Goal: Task Accomplishment & Management: Manage account settings

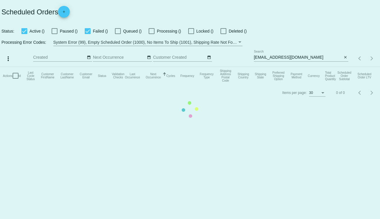
click at [315, 67] on mat-table "Actions Id Last Cycle Status Customer FirstName Customer LastName Customer Emai…" at bounding box center [190, 76] width 380 height 18
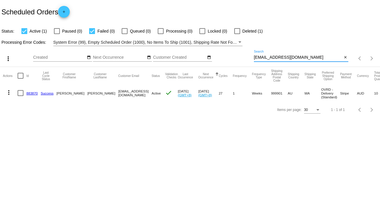
click at [315, 56] on input "[EMAIL_ADDRESS][DOMAIN_NAME]" at bounding box center [298, 57] width 89 height 5
paste input "[EMAIL_ADDRESS][DOMAIN_NAME]"
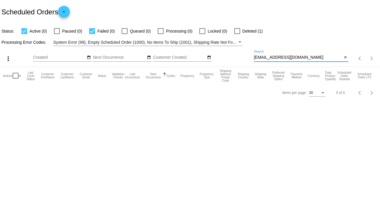
type input "[EMAIL_ADDRESS][DOMAIN_NAME]"
click at [236, 31] on div at bounding box center [237, 31] width 6 height 6
click at [237, 34] on input "Deleted (1)" at bounding box center [237, 34] width 0 height 0
checkbox input "true"
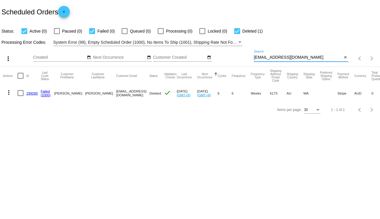
click at [269, 59] on input "[EMAIL_ADDRESS][DOMAIN_NAME]" at bounding box center [298, 57] width 89 height 5
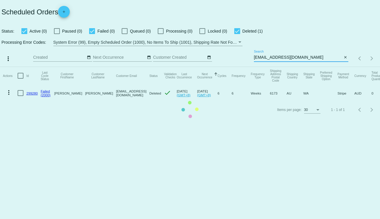
paste input "[PERSON_NAME]"
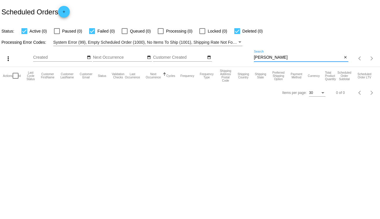
click at [275, 57] on input "[PERSON_NAME]" at bounding box center [298, 57] width 89 height 5
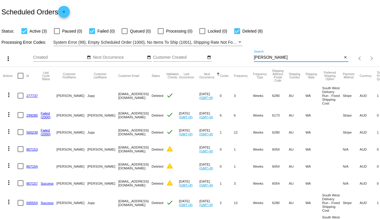
paste input "[PERSON_NAME]"
type input "[PERSON_NAME]"
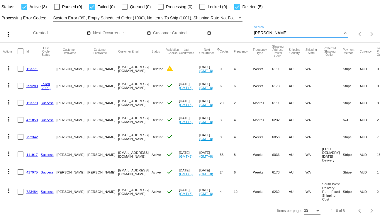
scroll to position [35, 0]
click at [6, 187] on mat-icon "more_vert" at bounding box center [8, 190] width 7 height 7
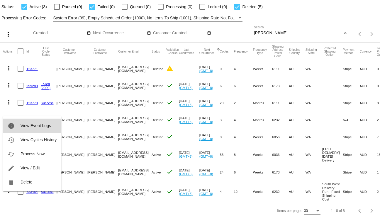
click at [34, 125] on span "View Event Logs" at bounding box center [36, 125] width 30 height 5
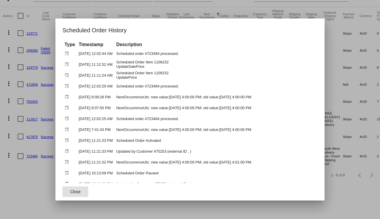
click at [23, 108] on div at bounding box center [190, 109] width 380 height 219
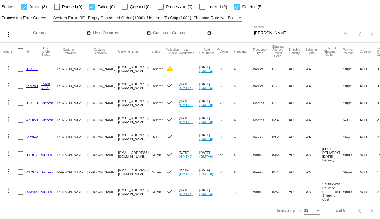
click at [27, 188] on mat-cell "723484" at bounding box center [33, 191] width 14 height 22
click at [29, 189] on link "723484" at bounding box center [31, 191] width 11 height 4
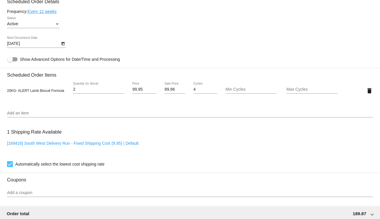
scroll to position [329, 0]
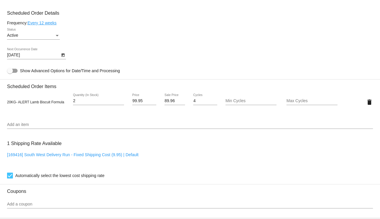
click at [15, 104] on span "20KG- ALERT Lamb Biscuit Formula" at bounding box center [35, 102] width 57 height 4
drag, startPoint x: 15, startPoint y: 105, endPoint x: 42, endPoint y: 105, distance: 27.6
click at [42, 104] on span "20KG- ALERT Lamb Biscuit Formula" at bounding box center [35, 102] width 57 height 4
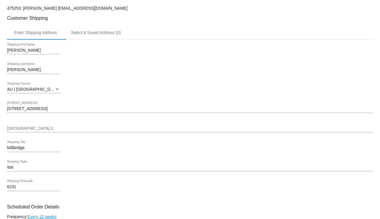
scroll to position [0, 0]
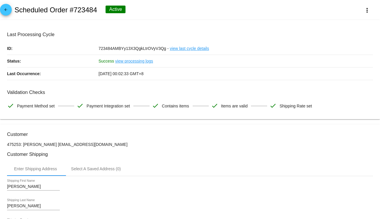
click at [5, 6] on span "arrow_back" at bounding box center [5, 11] width 7 height 14
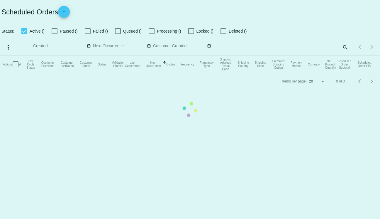
checkbox input "true"
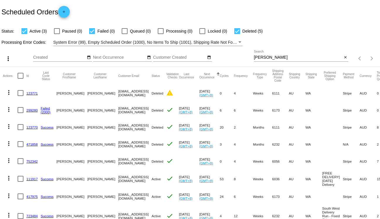
scroll to position [35, 0]
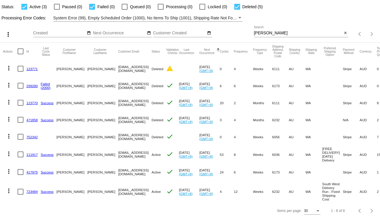
click at [14, 164] on mat-cell "more_vert" at bounding box center [10, 171] width 15 height 17
click at [33, 170] on link "417975" at bounding box center [31, 172] width 11 height 4
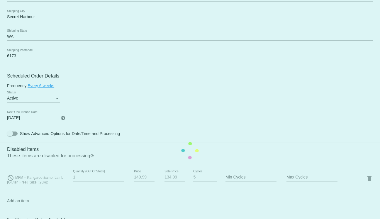
scroll to position [267, 0]
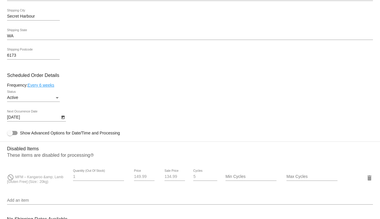
drag, startPoint x: 113, startPoint y: 160, endPoint x: 3, endPoint y: 152, distance: 110.5
click at [2, 152] on mat-card "Customer 1575016: [PERSON_NAME] [EMAIL_ADDRESS][DOMAIN_NAME] Customer Shipping …" at bounding box center [190, 157] width 380 height 600
click at [10, 151] on h3 "Disabled Items" at bounding box center [190, 146] width 366 height 10
drag, startPoint x: 10, startPoint y: 152, endPoint x: 30, endPoint y: 151, distance: 20.2
click at [30, 151] on h3 "Disabled Items" at bounding box center [190, 146] width 366 height 10
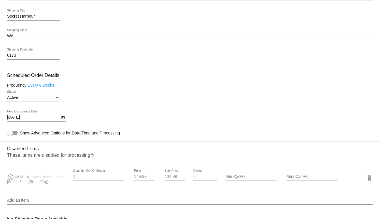
click at [30, 151] on h3 "Disabled Items" at bounding box center [190, 146] width 366 height 10
drag, startPoint x: 30, startPoint y: 151, endPoint x: 13, endPoint y: 152, distance: 16.4
click at [13, 151] on h3 "Disabled Items" at bounding box center [190, 146] width 366 height 10
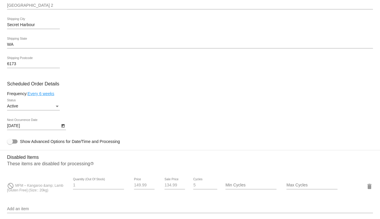
scroll to position [258, 0]
click at [218, 84] on h3 "Scheduled Order Details" at bounding box center [190, 84] width 366 height 6
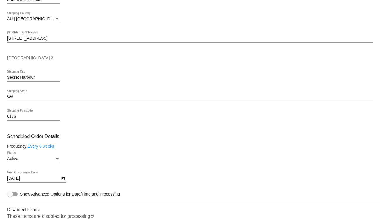
scroll to position [201, 0]
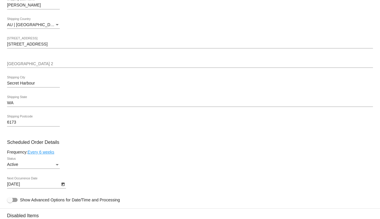
click at [41, 187] on body "arrow_back Scheduled Order #417975 Active more_vert Last Processing Cycle ID: 4…" at bounding box center [190, 109] width 380 height 219
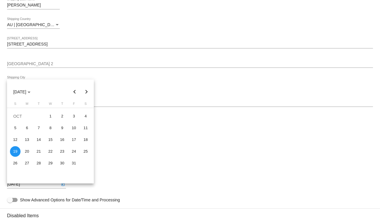
click at [147, 154] on div at bounding box center [190, 109] width 380 height 219
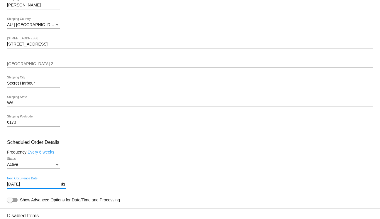
click at [43, 185] on input "[DATE]" at bounding box center [33, 184] width 53 height 5
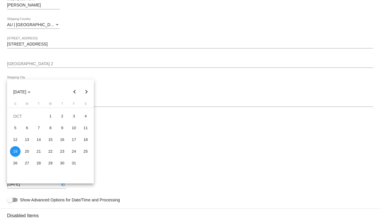
click at [178, 165] on div at bounding box center [190, 109] width 380 height 219
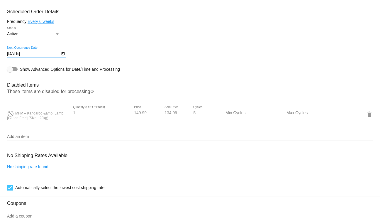
scroll to position [347, 0]
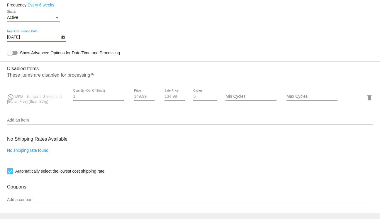
click at [15, 122] on input "Add an item" at bounding box center [190, 120] width 366 height 5
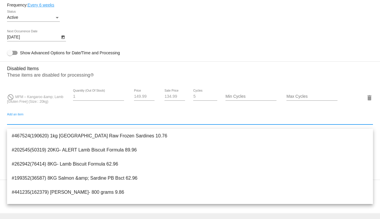
click at [22, 115] on mat-card-content "Customer 1575016: [PERSON_NAME] [EMAIL_ADDRESS][DOMAIN_NAME] Customer Shipping …" at bounding box center [190, 67] width 366 height 566
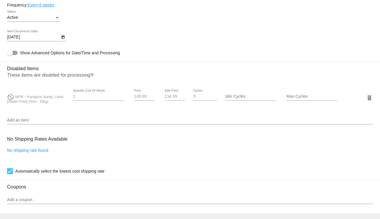
click at [23, 121] on div "Add an item" at bounding box center [190, 118] width 366 height 11
click at [88, 69] on h3 "Disabled Items" at bounding box center [190, 66] width 366 height 10
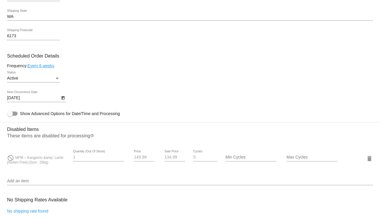
scroll to position [0, 0]
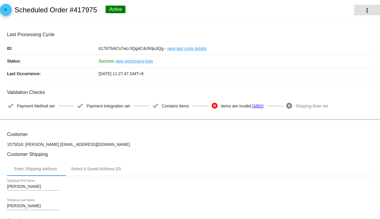
click at [368, 11] on mat-icon "more_vert" at bounding box center [366, 10] width 7 height 7
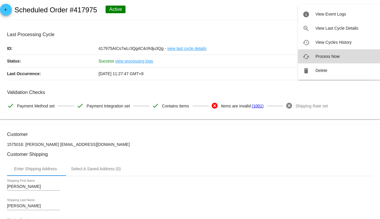
click at [326, 55] on span "Process Now" at bounding box center [327, 56] width 24 height 5
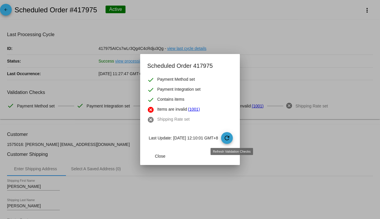
click at [230, 136] on mat-icon "refresh" at bounding box center [226, 137] width 7 height 7
click at [188, 108] on link "(1001)" at bounding box center [194, 109] width 12 height 7
click at [281, 120] on div at bounding box center [190, 109] width 380 height 219
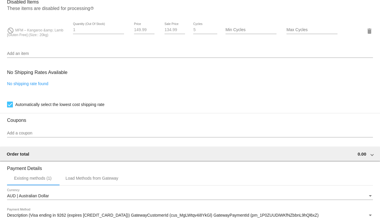
scroll to position [415, 0]
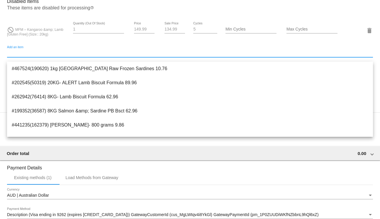
click at [36, 55] on input "Add an item" at bounding box center [190, 53] width 366 height 5
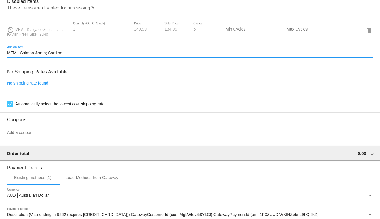
click at [41, 55] on input "MFM - Salmon &amp; Sardine" at bounding box center [190, 53] width 366 height 5
drag, startPoint x: 41, startPoint y: 55, endPoint x: 71, endPoint y: 57, distance: 29.6
click at [71, 55] on input "MFM - Salmon &amp; Sardine" at bounding box center [190, 53] width 366 height 5
click at [78, 55] on input "MFM - Salmon & Sar" at bounding box center [190, 53] width 366 height 5
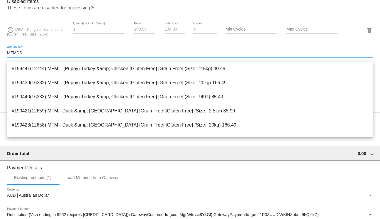
type input "MFMDSS"
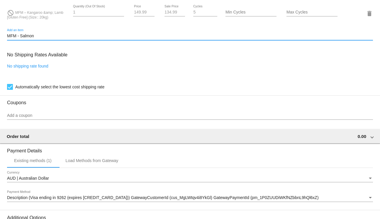
scroll to position [432, 0]
paste input "16323"
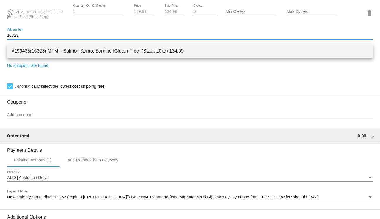
type input "16323"
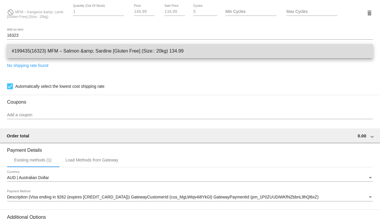
click at [55, 50] on span "#199435(16323) MFM – Salmon &amp; Sardine [Gluten Free] (Size:: 20kg) 134.99" at bounding box center [190, 51] width 356 height 14
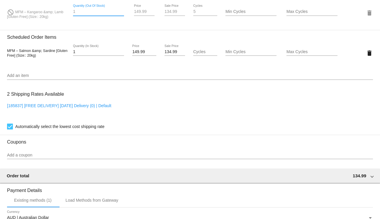
click at [86, 14] on input "1" at bounding box center [98, 11] width 51 height 5
type input "1"
click at [18, 18] on div "do_not_disturb MFM – Kangaroo &amp; Lamb [Gluten Free] (Size:: 20kg)" at bounding box center [37, 12] width 61 height 13
drag, startPoint x: 19, startPoint y: 18, endPoint x: 26, endPoint y: 18, distance: 7.3
click at [26, 18] on div "do_not_disturb MFM – Kangaroo &amp; Lamb [Gluten Free] (Size:: 20kg)" at bounding box center [37, 12] width 61 height 13
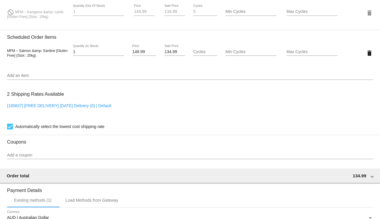
click at [24, 15] on span "MFM – Kangaroo &amp; Lamb [Gluten Free] (Size:: 20kg)" at bounding box center [35, 14] width 56 height 9
drag, startPoint x: 24, startPoint y: 15, endPoint x: 49, endPoint y: 23, distance: 26.1
click at [49, 19] on div "do_not_disturb MFM – Kangaroo &amp; Lamb [Gluten Free] (Size:: 20kg)" at bounding box center [37, 12] width 61 height 13
click at [17, 13] on span "MFM – Kangaroo &amp; Lamb [Gluten Free] (Size:: 20kg)" at bounding box center [35, 14] width 56 height 9
drag, startPoint x: 17, startPoint y: 13, endPoint x: 56, endPoint y: 23, distance: 40.2
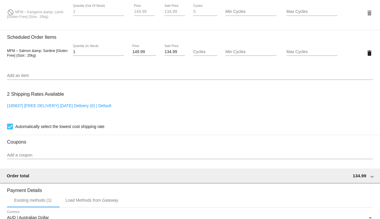
click at [56, 21] on div "do_not_disturb MFM – Kangaroo &amp; Lamb [Gluten Free] (Size:: 20kg) 1 Quantity…" at bounding box center [190, 12] width 366 height 17
copy div "MFM – Kangaroo &amp; Lamb [Gluten Free] (Size:: 20kg)"
click at [300, 54] on input "Max Cycles" at bounding box center [311, 52] width 51 height 5
type input "1"
click at [19, 15] on mat-card "Customer 1575016: [PERSON_NAME] [EMAIL_ADDRESS][DOMAIN_NAME] Customer Shipping …" at bounding box center [190, 12] width 380 height 640
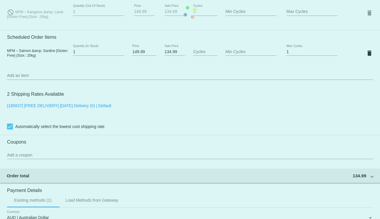
drag, startPoint x: 19, startPoint y: 15, endPoint x: 47, endPoint y: 22, distance: 29.1
click at [47, 22] on mat-card "Customer 1575016: [PERSON_NAME] [EMAIL_ADDRESS][DOMAIN_NAME] Customer Shipping …" at bounding box center [190, 12] width 380 height 640
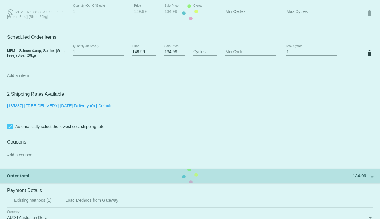
drag, startPoint x: 50, startPoint y: 22, endPoint x: 29, endPoint y: 20, distance: 21.2
click at [29, 20] on mat-card "Customer 1575016: [PERSON_NAME] [EMAIL_ADDRESS][DOMAIN_NAME] Customer Shipping …" at bounding box center [190, 12] width 380 height 640
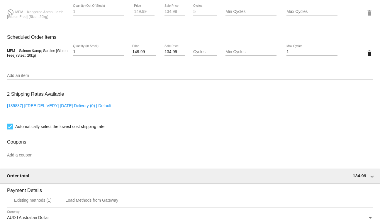
click at [20, 14] on span "MFM – Kangaroo &amp; Lamb [Gluten Free] (Size:: 20kg)" at bounding box center [35, 14] width 56 height 9
drag, startPoint x: 20, startPoint y: 14, endPoint x: 60, endPoint y: 22, distance: 40.8
click at [60, 19] on div "do_not_disturb MFM – Kangaroo &amp; Lamb [Gluten Free] (Size:: 20kg)" at bounding box center [37, 12] width 61 height 13
copy div "MFM – Kangaroo &amp; Lamb [Gluten Free] (Size:: 20kg)"
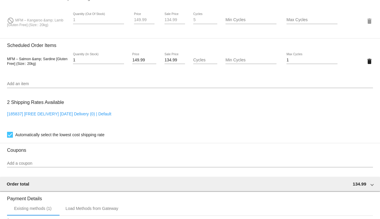
scroll to position [441, 0]
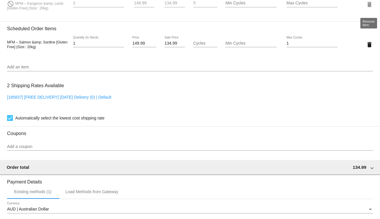
click at [370, 8] on mat-icon "delete" at bounding box center [369, 4] width 7 height 7
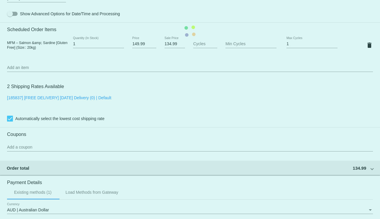
scroll to position [497, 0]
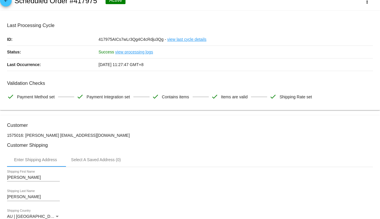
scroll to position [0, 0]
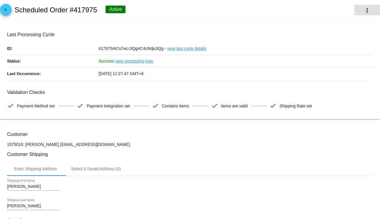
click at [370, 13] on mat-icon "more_vert" at bounding box center [366, 10] width 7 height 7
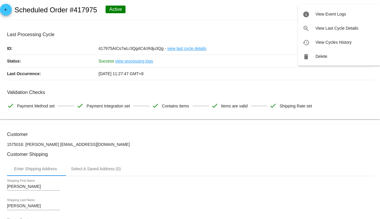
click at [280, 14] on div at bounding box center [190, 109] width 380 height 219
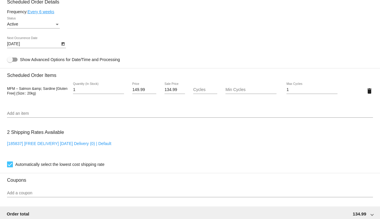
scroll to position [497, 0]
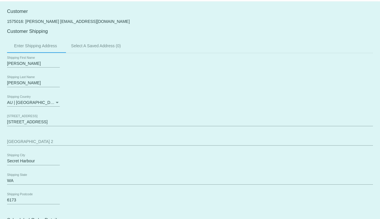
scroll to position [0, 0]
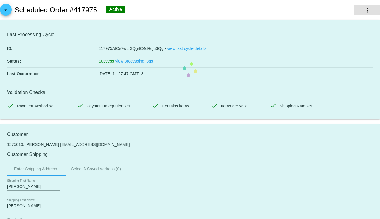
click at [374, 6] on button "more_vert" at bounding box center [367, 10] width 26 height 11
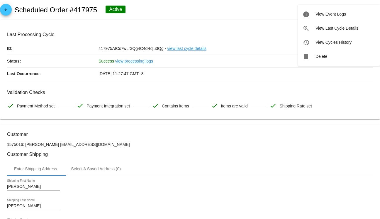
click at [184, 23] on div at bounding box center [190, 109] width 380 height 219
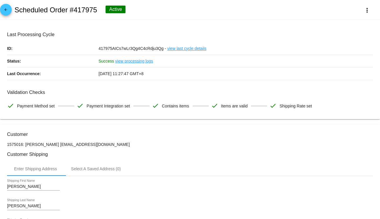
click at [7, 12] on mat-icon "arrow_back" at bounding box center [5, 11] width 7 height 7
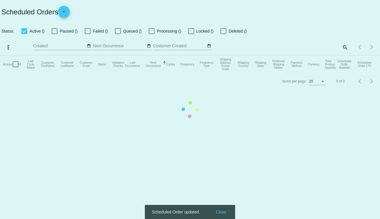
checkbox input "true"
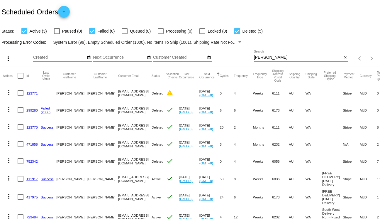
scroll to position [38, 0]
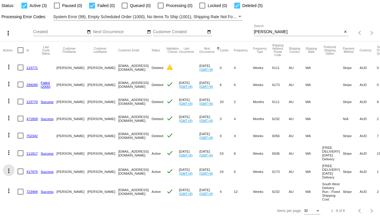
click at [7, 167] on mat-icon "more_vert" at bounding box center [8, 170] width 7 height 7
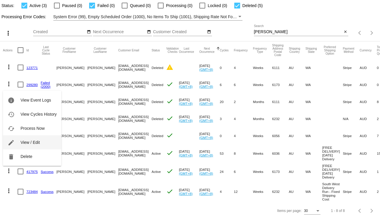
click at [27, 139] on button "edit View / Edit" at bounding box center [32, 142] width 58 height 14
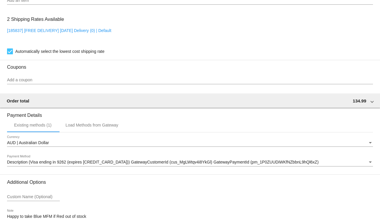
scroll to position [497, 0]
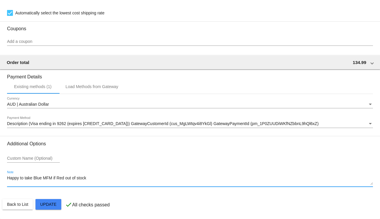
click at [91, 176] on textarea "Happy to take Blue MFM if Red out of stock" at bounding box center [190, 180] width 366 height 9
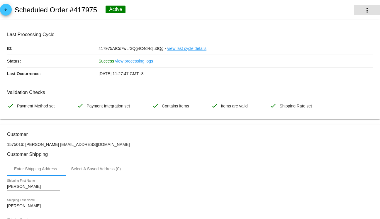
type textarea "Packing for [DATE] - Please do 20KG Red MFM. Happy to take Blue MFM if Red out …"
click at [366, 9] on mat-icon "more_vert" at bounding box center [366, 10] width 7 height 7
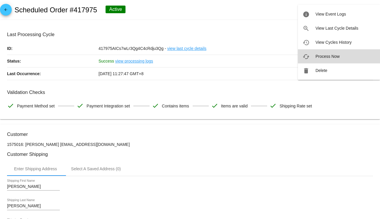
click at [329, 62] on button "cached Process Now" at bounding box center [339, 56] width 82 height 14
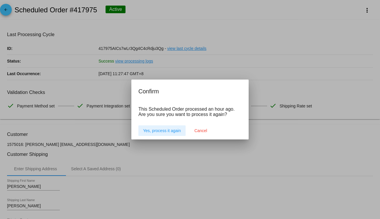
click at [74, 84] on div at bounding box center [190, 109] width 380 height 219
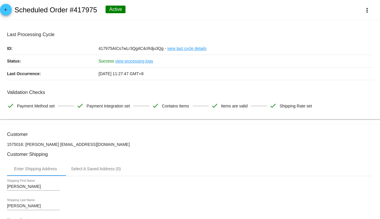
click at [95, 145] on p "1575016: [PERSON_NAME] [EMAIL_ADDRESS][DOMAIN_NAME]" at bounding box center [190, 144] width 366 height 5
drag, startPoint x: 95, startPoint y: 145, endPoint x: 62, endPoint y: 144, distance: 32.9
click at [62, 144] on p "1575016: [PERSON_NAME] [EMAIL_ADDRESS][DOMAIN_NAME]" at bounding box center [190, 144] width 366 height 5
copy p "[EMAIL_ADDRESS][DOMAIN_NAME]"
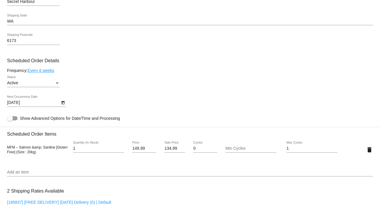
scroll to position [298, 0]
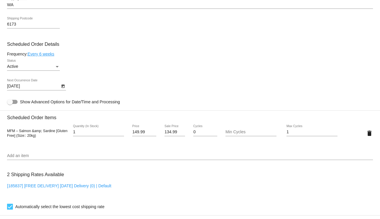
click at [51, 158] on input "Add an item" at bounding box center [190, 155] width 366 height 5
paste input "[EMAIL_ADDRESS][DOMAIN_NAME]"
type input "[EMAIL_ADDRESS][DOMAIN_NAME]"
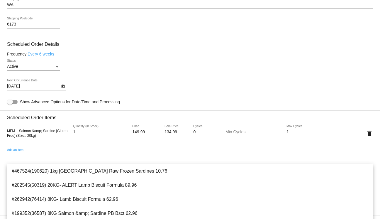
paste input "MFM – Kangaroo &amp; Lamb [Gluten Free] (Size:: 20kg)"
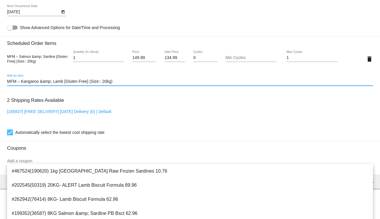
scroll to position [380, 0]
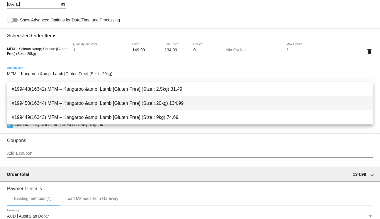
type input "MFM – Kangaroo &amp; Lamb [Gluten Free] (Size:: 20kg)"
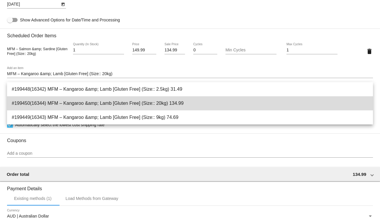
click at [107, 106] on span "#199450(16344) MFM – Kangaroo &amp; Lamb [Gluten Free] (Size:: 20kg) 134.99" at bounding box center [190, 103] width 356 height 14
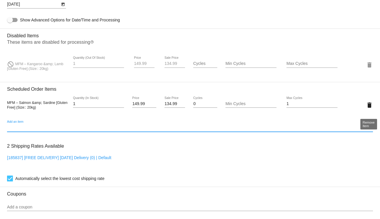
click at [367, 108] on mat-icon "delete" at bounding box center [369, 104] width 7 height 7
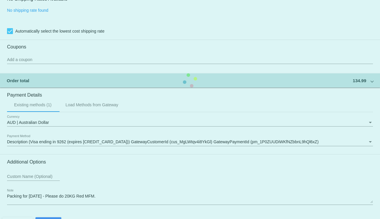
scroll to position [511, 0]
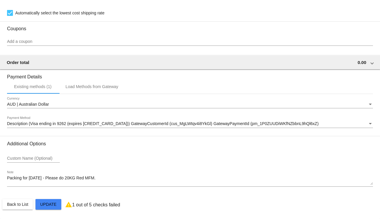
click at [115, 176] on textarea "Packing for [DATE] - Please do 20KG Red MFM. Happy to take Blue MFM if Red out …" at bounding box center [190, 180] width 366 height 9
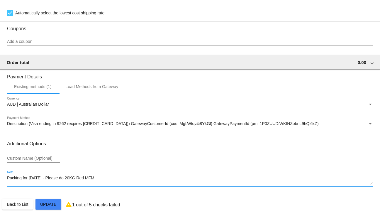
drag, startPoint x: 124, startPoint y: 177, endPoint x: -18, endPoint y: 169, distance: 142.7
click at [0, 169] on html "arrow_back Scheduled Order #417975 Active more_vert Last Processing Cycle ID: 4…" at bounding box center [190, 109] width 380 height 219
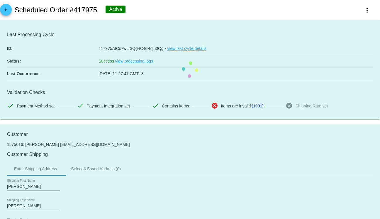
type textarea "Happy to take Blue MFM if Red out of stock"
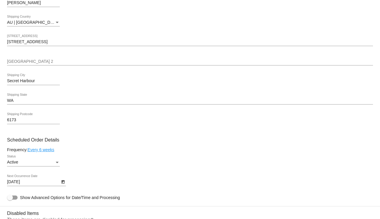
scroll to position [204, 0]
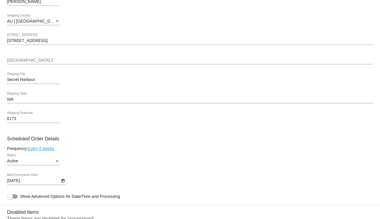
click at [30, 185] on div at bounding box center [36, 184] width 59 height 0
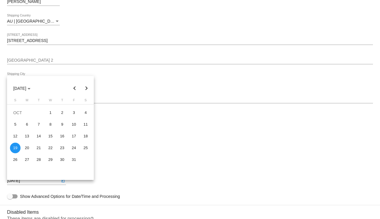
click at [30, 185] on body "arrow_back Scheduled Order #417975 Active more_vert Last Processing Cycle ID: 4…" at bounding box center [190, 109] width 380 height 219
click at [152, 172] on div at bounding box center [190, 109] width 380 height 219
click at [147, 174] on div at bounding box center [190, 109] width 380 height 219
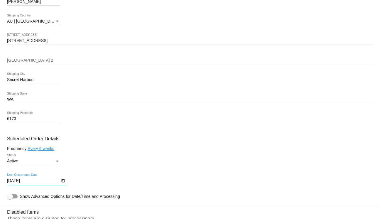
scroll to position [511, 0]
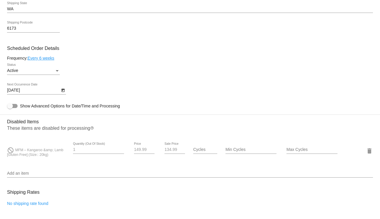
scroll to position [0, 0]
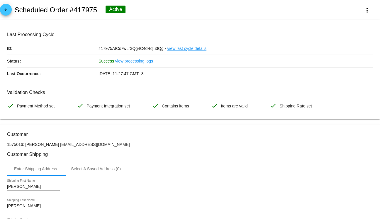
click at [6, 13] on mat-icon "arrow_back" at bounding box center [5, 11] width 7 height 7
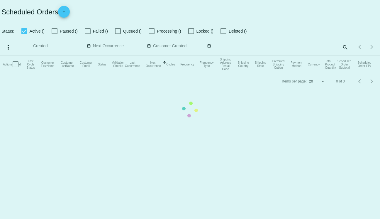
checkbox input "true"
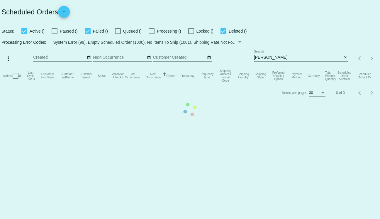
click at [329, 67] on mat-table "Actions Id Last Cycle Status Customer FirstName Customer LastName Customer Emai…" at bounding box center [190, 76] width 380 height 18
click at [310, 67] on mat-table "Actions Id Last Cycle Status Customer FirstName Customer LastName Customer Emai…" at bounding box center [190, 76] width 380 height 18
click at [296, 67] on mat-table "Actions Id Last Cycle Status Customer FirstName Customer LastName Customer Emai…" at bounding box center [190, 76] width 380 height 18
click at [285, 67] on mat-table "Actions Id Last Cycle Status Customer FirstName Customer LastName Customer Emai…" at bounding box center [190, 76] width 380 height 18
click at [273, 67] on mat-table "Actions Id Last Cycle Status Customer FirstName Customer LastName Customer Emai…" at bounding box center [190, 76] width 380 height 18
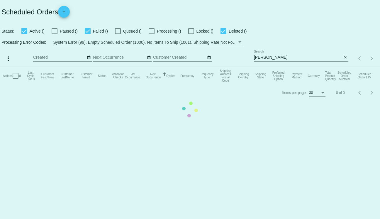
click at [265, 67] on mat-table "Actions Id Last Cycle Status Customer FirstName Customer LastName Customer Emai…" at bounding box center [190, 76] width 380 height 18
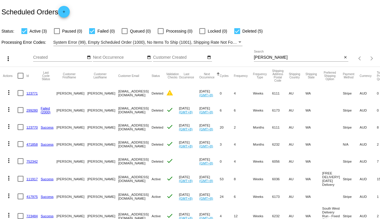
click at [265, 58] on input "[PERSON_NAME]" at bounding box center [298, 57] width 89 height 5
paste input "[EMAIL_ADDRESS][DOMAIN_NAME]"
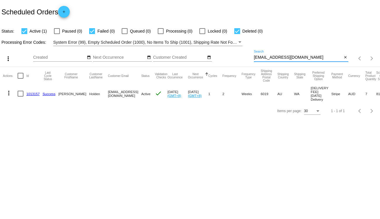
type input "[EMAIL_ADDRESS][DOMAIN_NAME]"
click at [8, 93] on mat-icon "more_vert" at bounding box center [8, 92] width 7 height 7
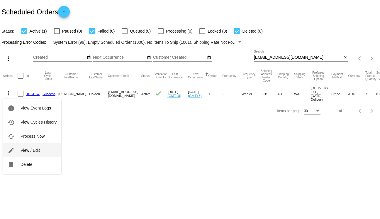
click at [43, 152] on button "edit View / Edit" at bounding box center [32, 150] width 58 height 14
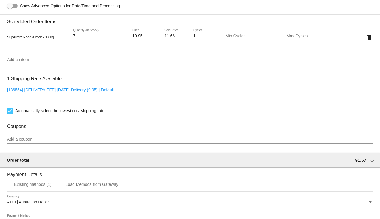
scroll to position [396, 0]
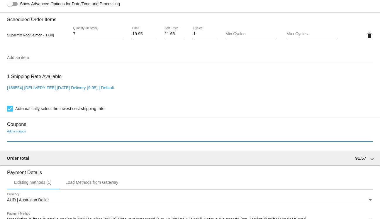
click at [81, 140] on input "Add a coupon" at bounding box center [190, 137] width 366 height 5
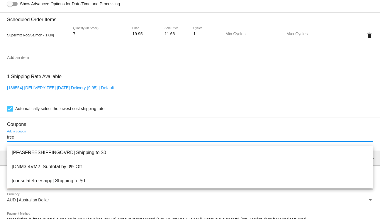
scroll to position [421, 0]
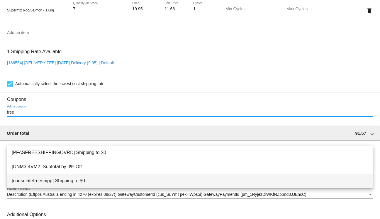
type input "free"
click at [81, 181] on span "[consulatefreeshipp] Shipping to $0" at bounding box center [190, 181] width 356 height 14
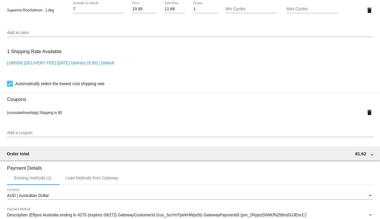
click at [27, 115] on span "[consulatefreeshipp] Shipping to $0" at bounding box center [34, 113] width 55 height 4
click at [45, 142] on div "Add a coupon" at bounding box center [190, 133] width 366 height 17
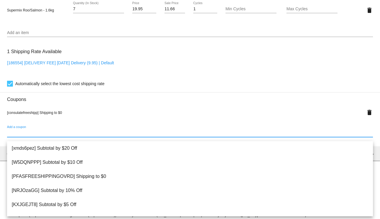
click at [41, 135] on input "Add a coupon" at bounding box center [190, 132] width 366 height 5
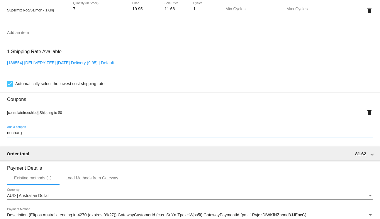
type input "nocharge"
click at [368, 116] on mat-icon "delete" at bounding box center [369, 112] width 7 height 7
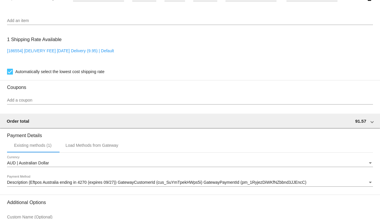
scroll to position [422, 0]
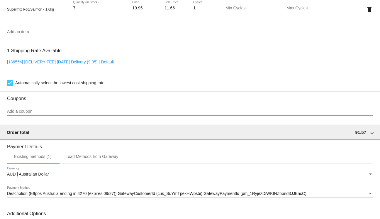
click at [54, 64] on link "[186554] [DELIVERY FEE] [DATE] Delivery (9.95) | Default" at bounding box center [60, 62] width 107 height 5
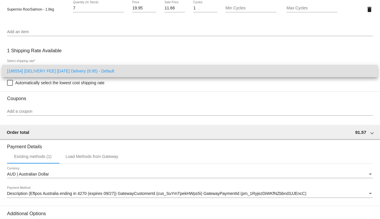
click at [48, 98] on div at bounding box center [190, 109] width 380 height 219
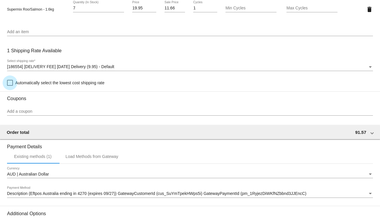
click at [40, 85] on span "Automatically select the lowest cost shipping rate" at bounding box center [59, 82] width 89 height 7
click at [10, 86] on input "Automatically select the lowest cost shipping rate" at bounding box center [10, 86] width 0 height 0
checkbox input "true"
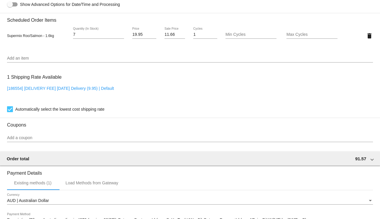
scroll to position [362, 0]
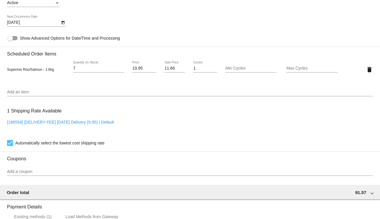
click at [76, 100] on div "Add an item" at bounding box center [190, 93] width 366 height 17
click at [72, 94] on input "Add an item" at bounding box center [190, 92] width 366 height 5
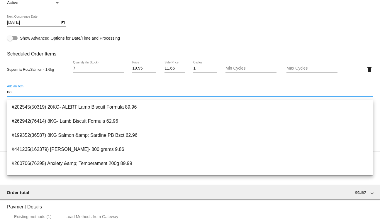
type input "n"
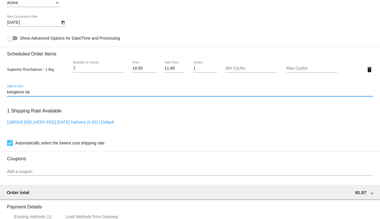
type input "kangaroo ta"
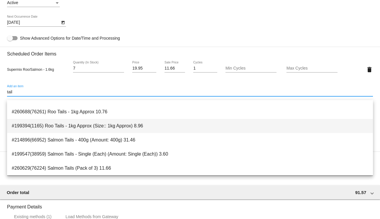
scroll to position [0, 0]
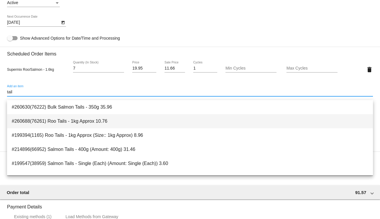
type input "tail"
click at [132, 123] on span "#260688(76261) Roo Tails - 1kg Approx 10.76" at bounding box center [190, 121] width 356 height 14
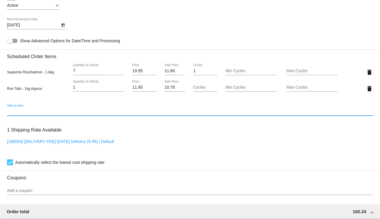
scroll to position [514, 0]
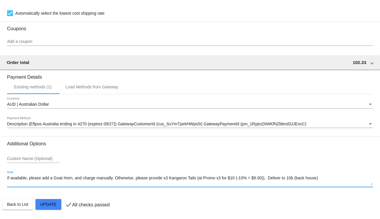
click at [8, 177] on textarea "If available, please add a Goat Horn, and charge manually. Otherwise, please pr…" at bounding box center [190, 180] width 366 height 9
drag, startPoint x: 292, startPoint y: 177, endPoint x: 280, endPoint y: 178, distance: 11.4
click at [291, 177] on textarea "DO NOT DELIVERY RAW ROO TAILS - PLACEHOLDER - If available, please add a Goat H…" at bounding box center [190, 180] width 366 height 9
click at [275, 178] on textarea "DO NOT DELIVERY RAW ROO TAILS - PLACEHOLDER - If available, please add a Goat H…" at bounding box center [190, 180] width 366 height 9
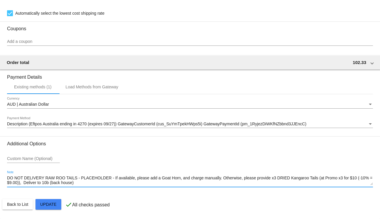
click at [23, 181] on textarea "DO NOT DELIVERY RAW ROO TAILS - PLACEHOLDER - If available, please add a Goat H…" at bounding box center [190, 180] width 366 height 9
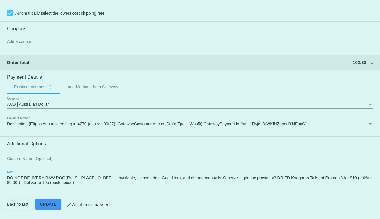
type textarea "DO NOT DELIVERY RAW ROO TAILS - PLACEHOLDER - If available, please add a Goat H…"
